Goal: Task Accomplishment & Management: Complete application form

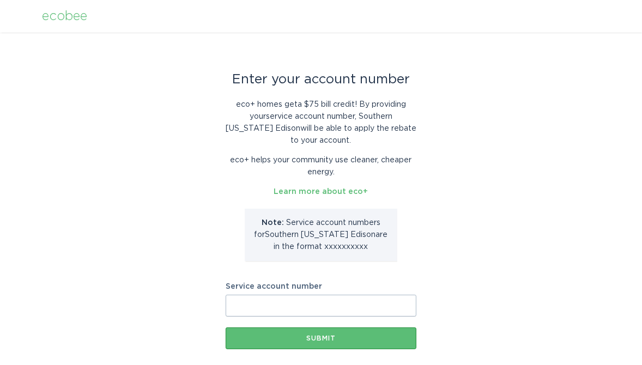
scroll to position [54, 0]
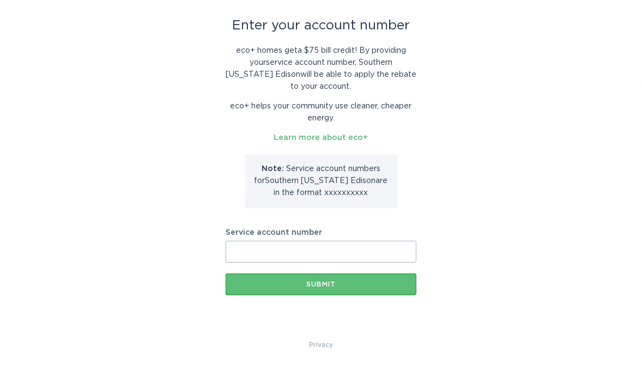
click at [275, 252] on input "Service account number" at bounding box center [321, 252] width 191 height 22
click at [321, 138] on link "Learn more about eco+" at bounding box center [321, 138] width 94 height 8
drag, startPoint x: 264, startPoint y: 259, endPoint x: 241, endPoint y: 249, distance: 24.4
click at [241, 249] on input "Service account number" at bounding box center [321, 252] width 191 height 22
click at [245, 248] on input "Service account number" at bounding box center [321, 252] width 191 height 22
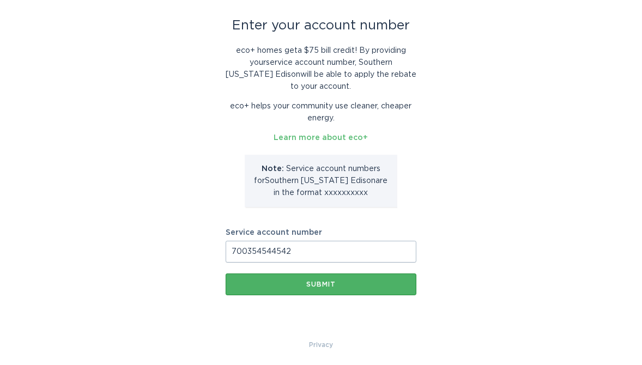
type input "700354544542"
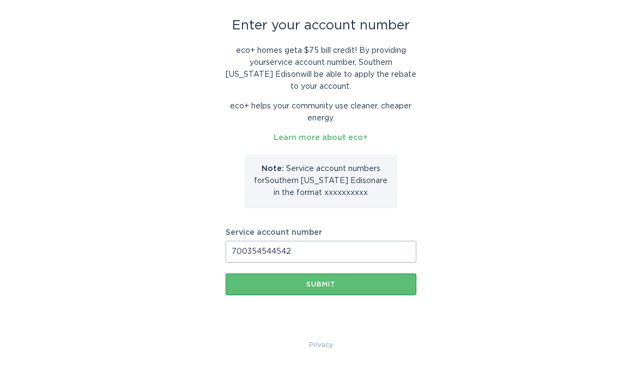
click at [278, 283] on div "Submit" at bounding box center [321, 284] width 180 height 7
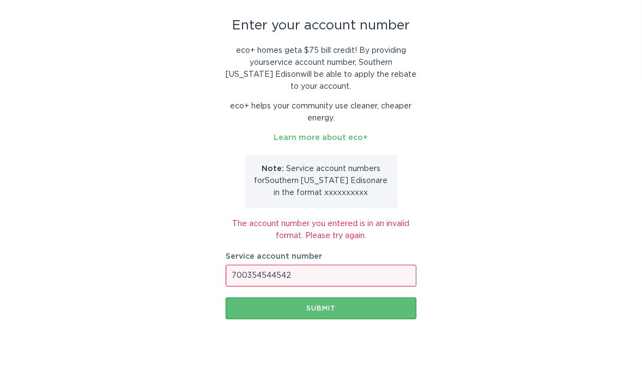
drag, startPoint x: 321, startPoint y: 276, endPoint x: 198, endPoint y: 280, distance: 122.6
click at [198, 280] on div "Enter your account number eco+ homes get a $75 bill credit ! By providing your …" at bounding box center [321, 171] width 642 height 384
click at [303, 284] on input "Service account number" at bounding box center [321, 276] width 191 height 22
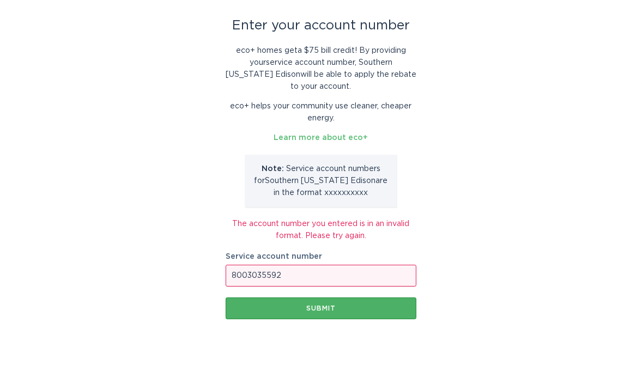
type input "8003035592"
click at [295, 309] on div "Submit" at bounding box center [321, 308] width 180 height 7
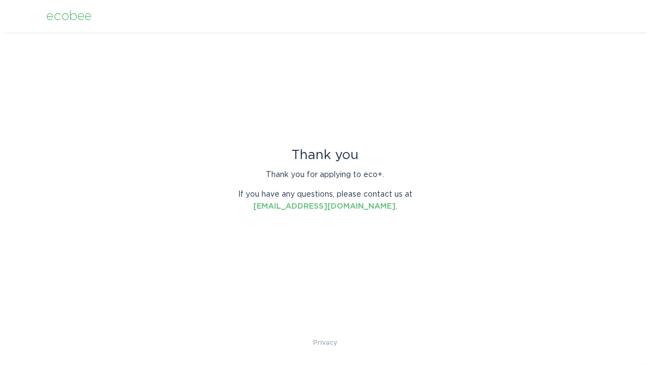
scroll to position [0, 0]
